Goal: Navigation & Orientation: Go to known website

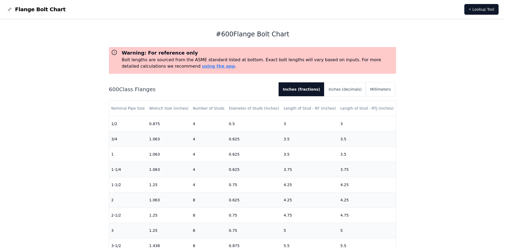
click at [40, 10] on span "Flange Bolt Chart" at bounding box center [40, 9] width 51 height 7
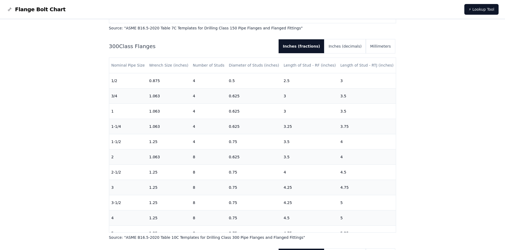
scroll to position [401, 0]
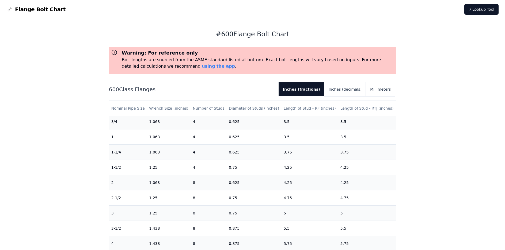
scroll to position [27, 0]
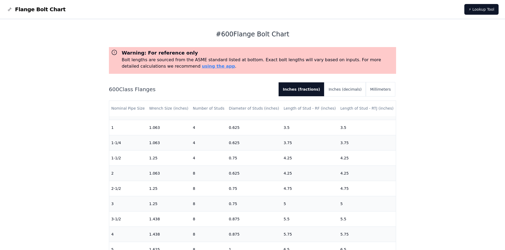
click at [48, 13] on span "Flange Bolt Chart" at bounding box center [40, 9] width 51 height 7
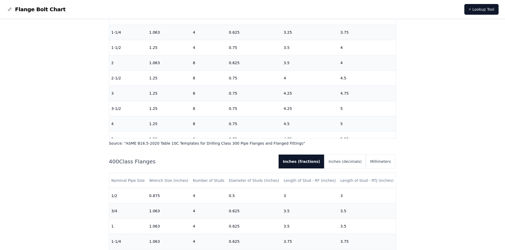
scroll to position [481, 0]
